Goal: Information Seeking & Learning: Learn about a topic

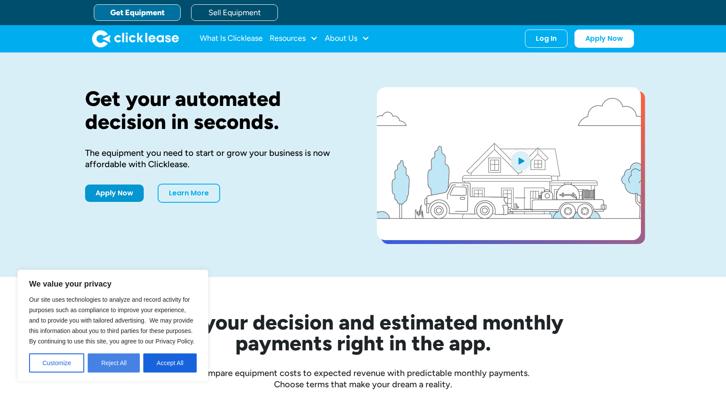
click at [104, 361] on button "Reject All" at bounding box center [114, 362] width 52 height 19
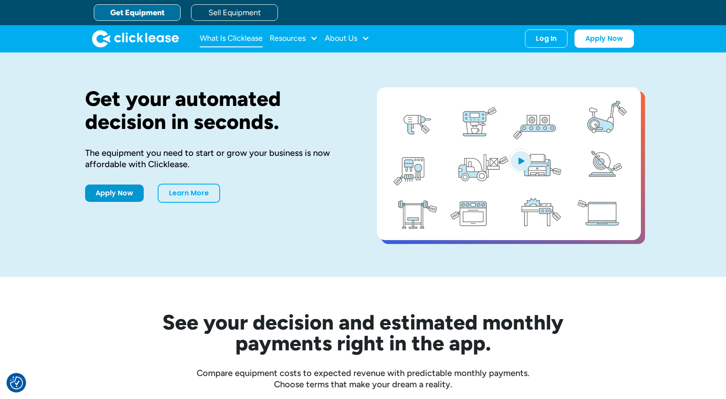
click at [245, 36] on link "What Is Clicklease" at bounding box center [231, 38] width 63 height 17
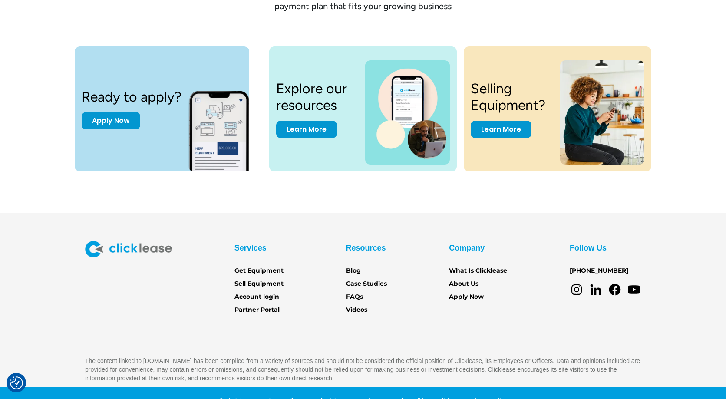
scroll to position [1168, 0]
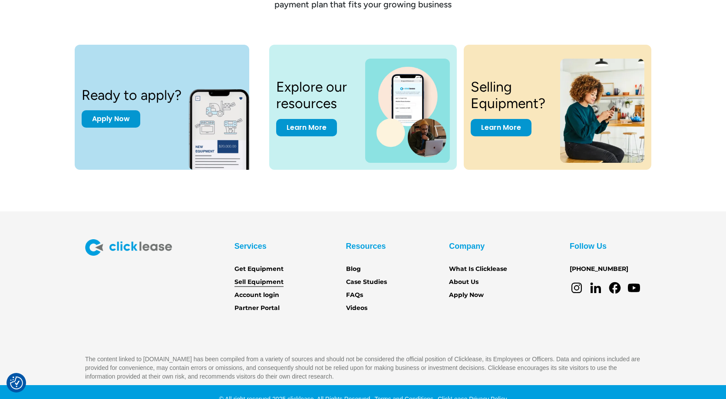
click at [242, 279] on link "Sell Equipment" at bounding box center [258, 282] width 49 height 10
